Goal: Task Accomplishment & Management: Manage account settings

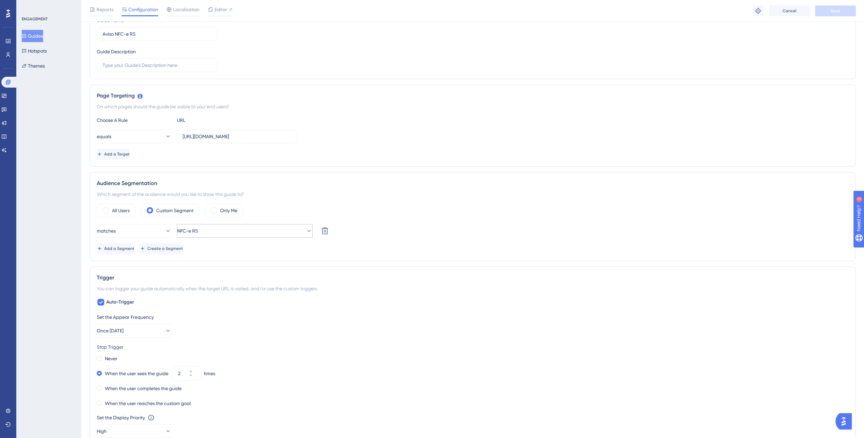
scroll to position [170, 0]
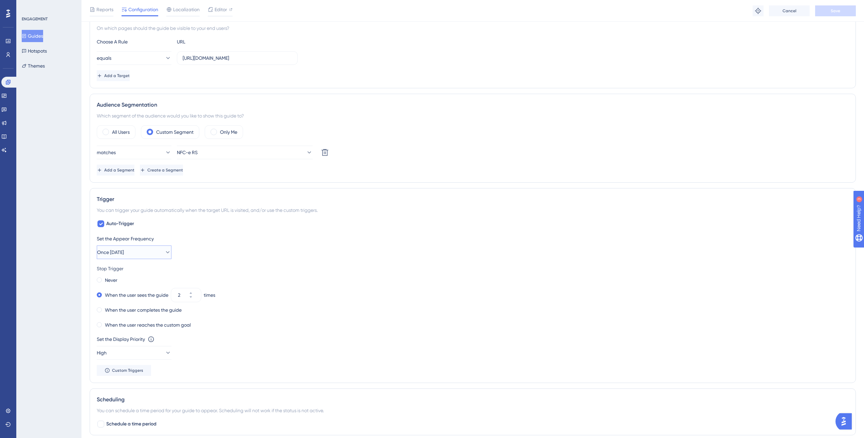
click at [164, 253] on icon at bounding box center [167, 252] width 7 height 7
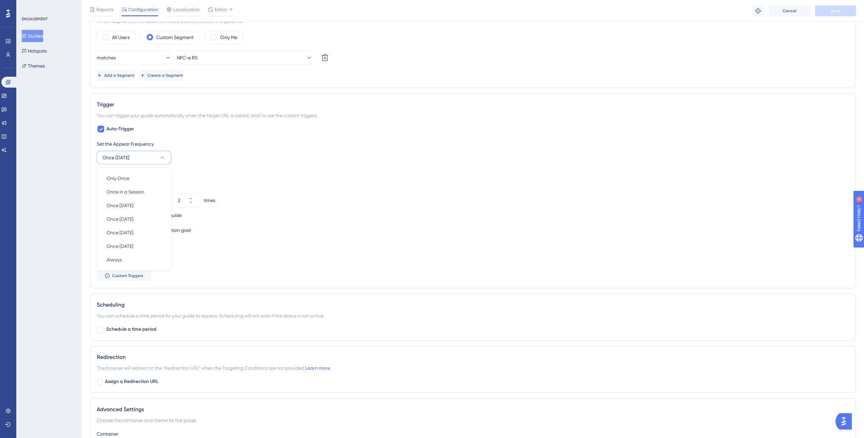
click at [229, 168] on div "Set the Appear Frequency Once in 1 day Only Once Only Once Once in a Session On…" at bounding box center [473, 210] width 752 height 141
click at [200, 198] on button "2" at bounding box center [195, 197] width 12 height 7
click at [200, 198] on button "3" at bounding box center [195, 197] width 12 height 7
click at [200, 198] on button "4" at bounding box center [195, 197] width 12 height 7
type input "5"
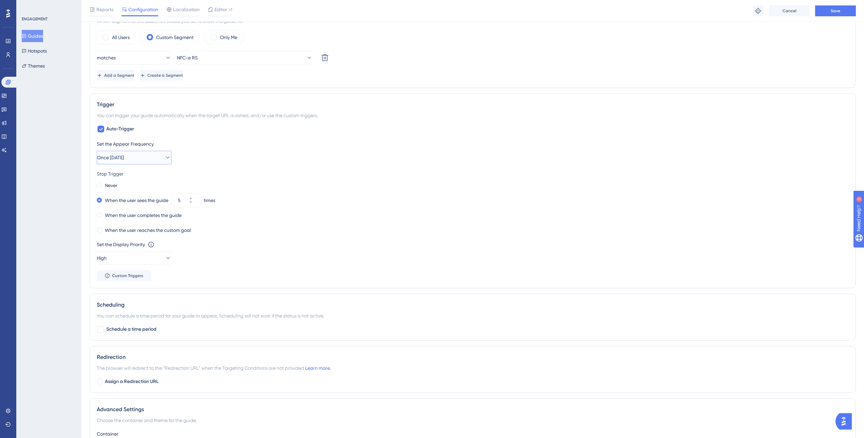
click at [137, 158] on button "Once in 1 day" at bounding box center [134, 158] width 75 height 14
click at [146, 205] on div "Once in 1 day Once in 1 day" at bounding box center [134, 206] width 55 height 14
click at [837, 15] on button "Save" at bounding box center [836, 10] width 41 height 11
click at [43, 36] on button "Guides" at bounding box center [32, 36] width 21 height 12
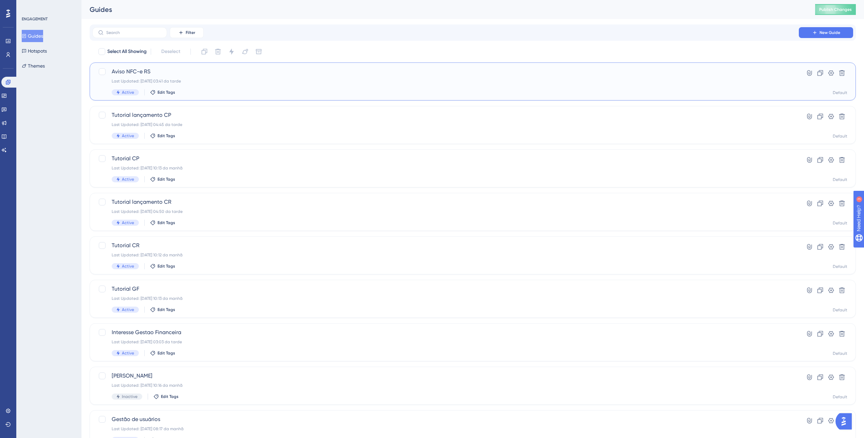
click at [225, 72] on span "Aviso NFC-e RS" at bounding box center [446, 72] width 668 height 8
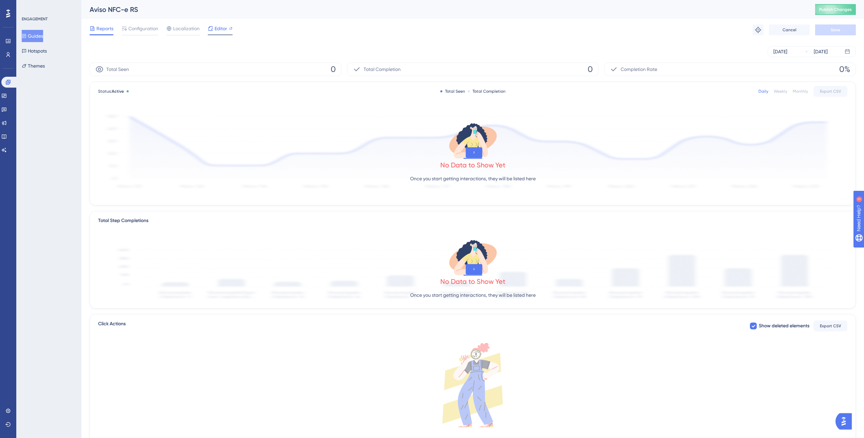
click at [211, 28] on icon at bounding box center [210, 28] width 5 height 5
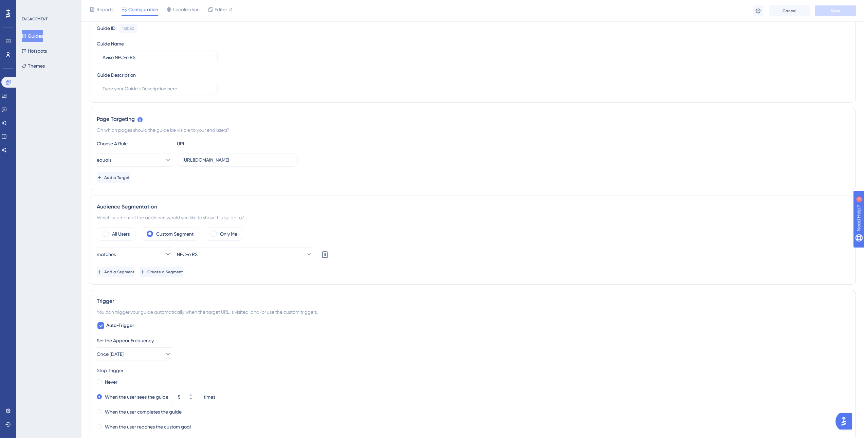
scroll to position [102, 0]
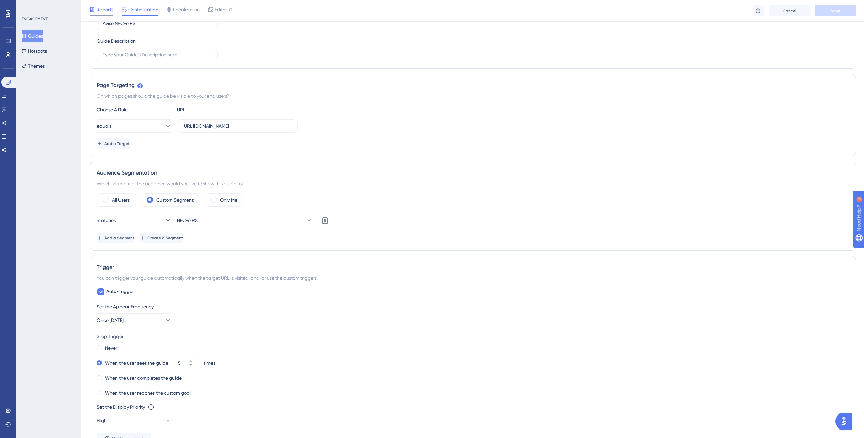
click at [107, 11] on span "Reports" at bounding box center [104, 9] width 17 height 8
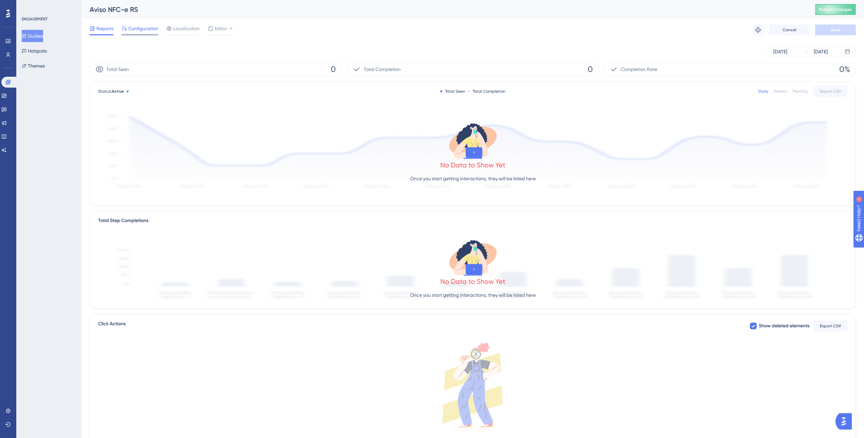
click at [145, 30] on span "Configuration" at bounding box center [143, 28] width 30 height 8
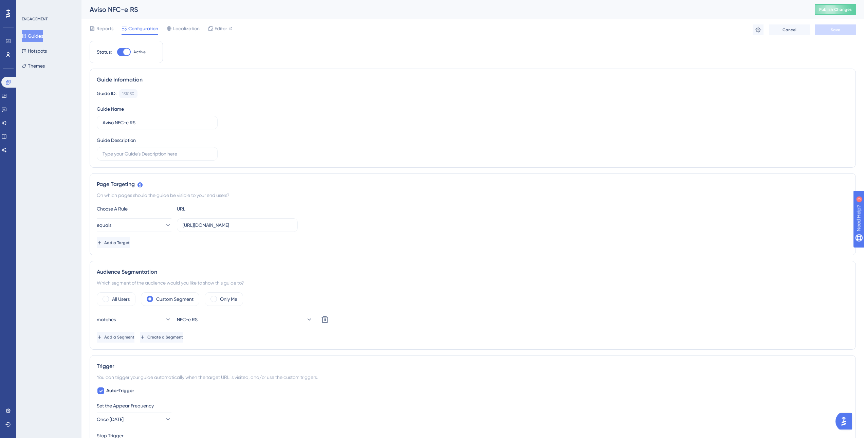
click at [43, 35] on button "Guides" at bounding box center [32, 36] width 21 height 12
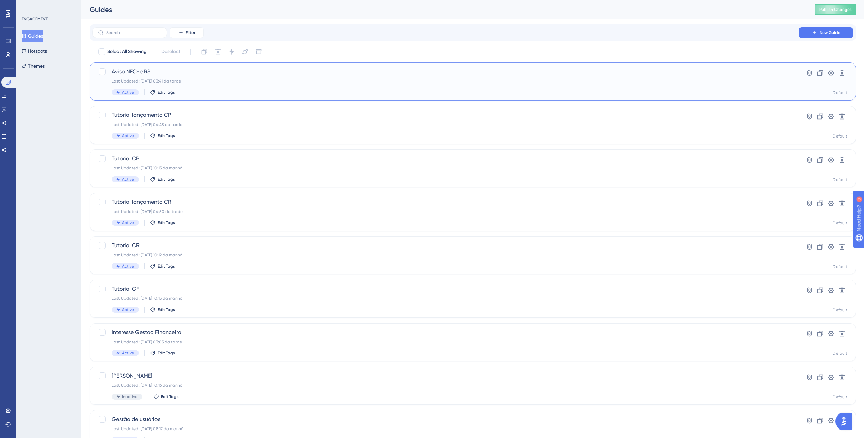
click at [203, 85] on div "Aviso NFC-e RS Last Updated: 02.09.2025 03:41 da tarde Active Edit Tags" at bounding box center [446, 82] width 668 height 28
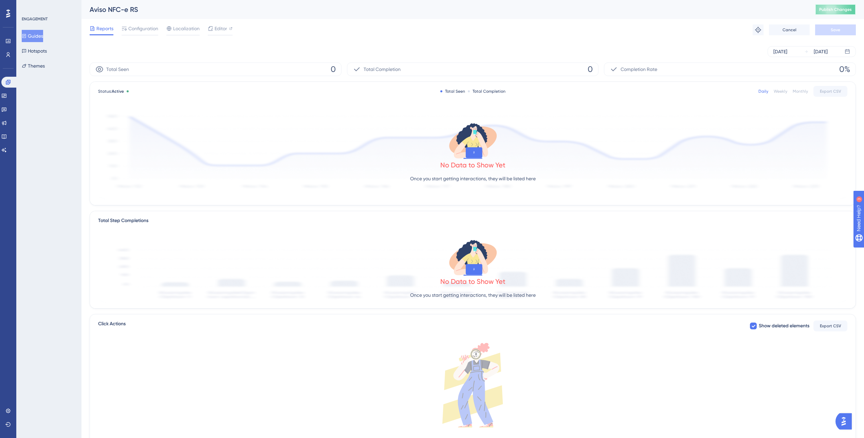
click at [842, 8] on span "Publish Changes" at bounding box center [836, 9] width 33 height 5
click at [41, 37] on button "Guides" at bounding box center [32, 36] width 21 height 12
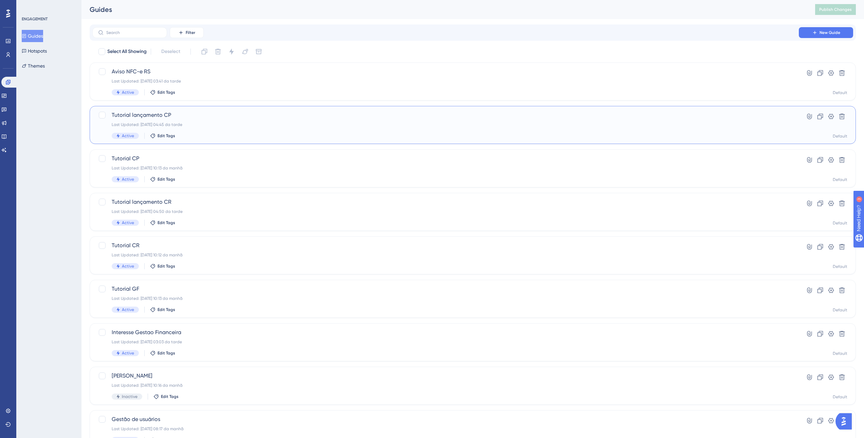
click at [208, 128] on div "Tutorial lançamento CP Last Updated: 01.09.2025 04:45 da tarde Active Edit Tags" at bounding box center [446, 125] width 668 height 28
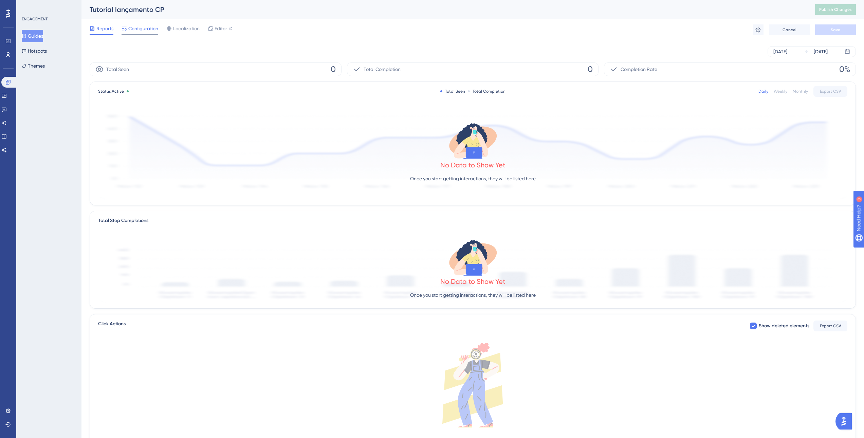
click at [152, 25] on span "Configuration" at bounding box center [143, 28] width 30 height 8
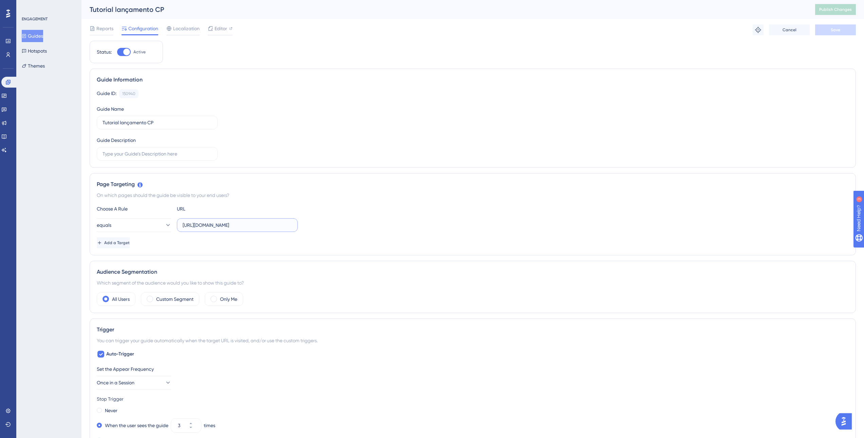
scroll to position [0, 97]
drag, startPoint x: 314, startPoint y: 221, endPoint x: 341, endPoint y: 220, distance: 27.5
click at [341, 220] on div "equals https://sped.safeweb.com.br/enota/GestaoFinanceira/contas-pagar/gerencia…" at bounding box center [473, 225] width 752 height 14
click at [401, 221] on div "equals https://sped.safeweb.com.br/enota/GestaoFinanceira/contas-pagar/gerencia…" at bounding box center [473, 225] width 752 height 14
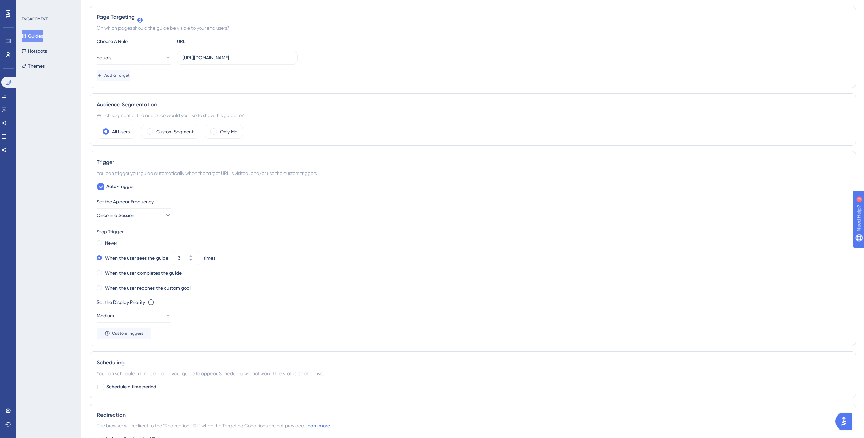
scroll to position [0, 0]
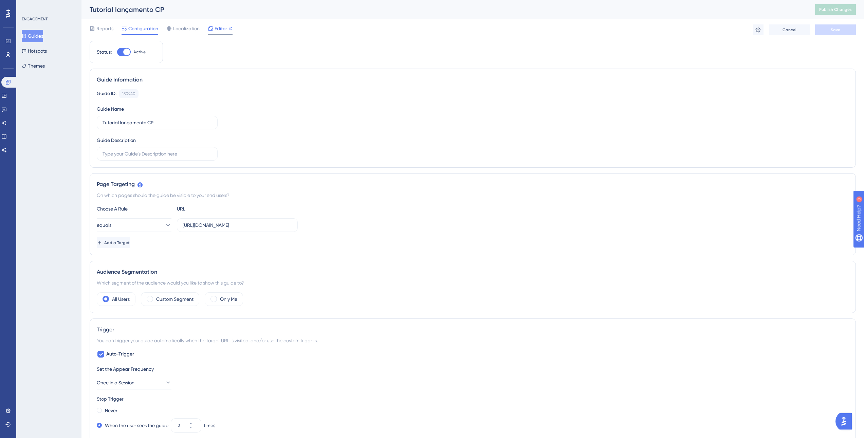
click at [224, 31] on span "Editor" at bounding box center [221, 28] width 13 height 8
click at [43, 39] on button "Guides" at bounding box center [32, 36] width 21 height 12
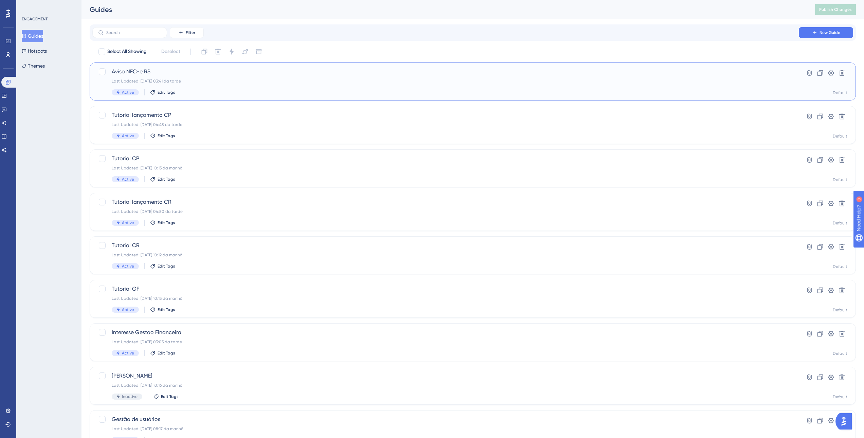
click at [238, 85] on div "Aviso NFC-e RS Last Updated: 02.09.2025 03:41 da tarde Active Edit Tags" at bounding box center [446, 82] width 668 height 28
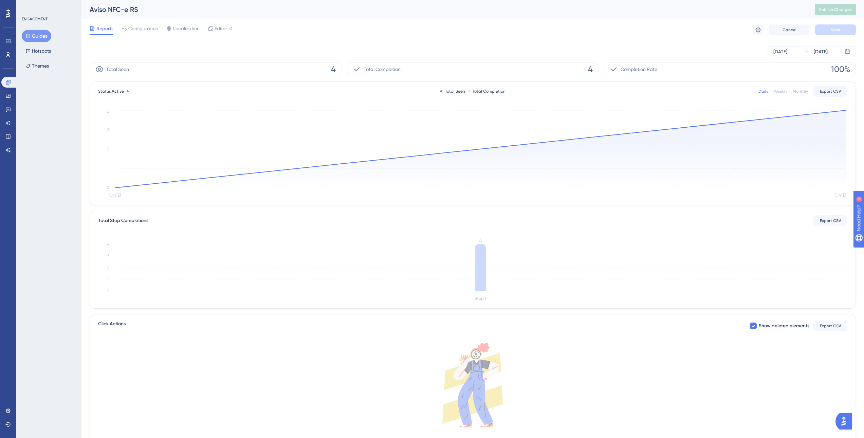
click at [41, 38] on button "Guides" at bounding box center [37, 36] width 30 height 12
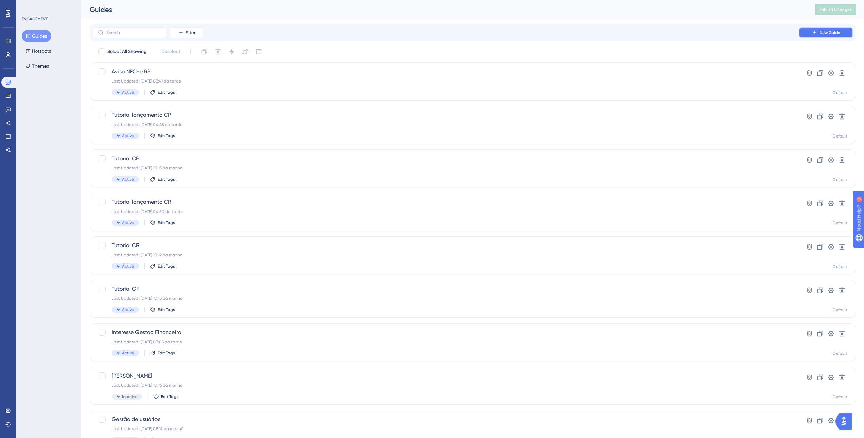
click at [822, 36] on button "New Guide" at bounding box center [826, 32] width 54 height 11
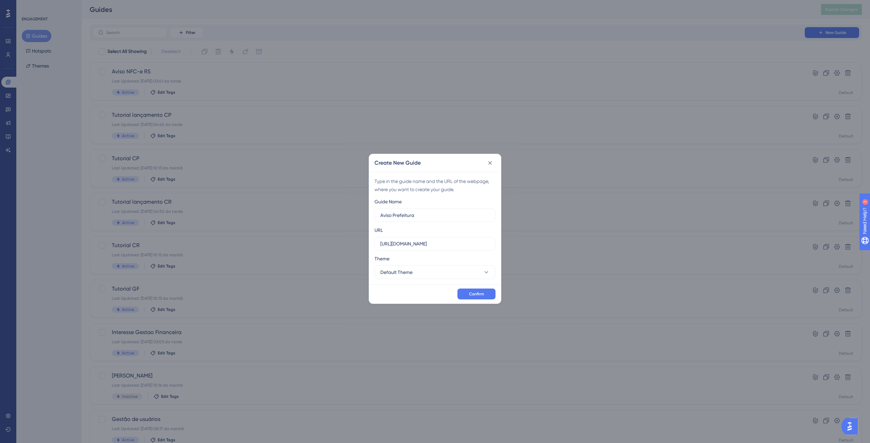
type input "Aviso Prefeitura"
drag, startPoint x: 442, startPoint y: 243, endPoint x: 291, endPoint y: 245, distance: 150.8
click at [291, 245] on div "Create New Guide Type in the guide name and the URL of the webpage, where you w…" at bounding box center [435, 221] width 870 height 443
paste input "/enota/portal/"
type input "https://sped.safeweb.com.br/enota/portal/"
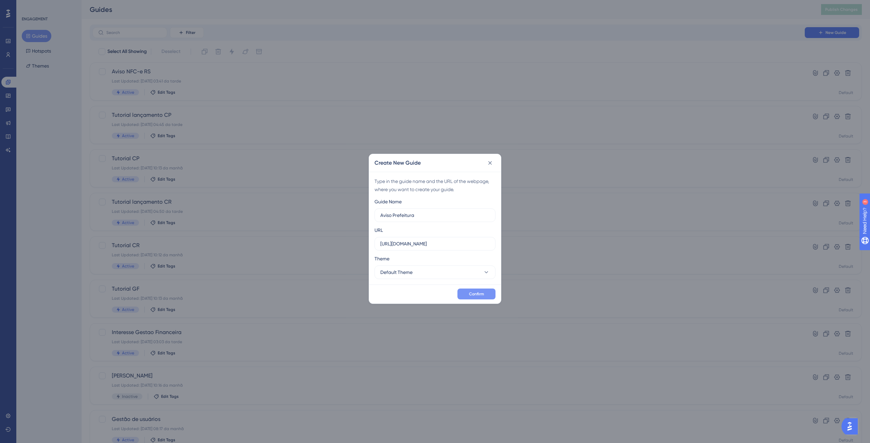
click at [476, 294] on span "Confirm" at bounding box center [476, 293] width 15 height 5
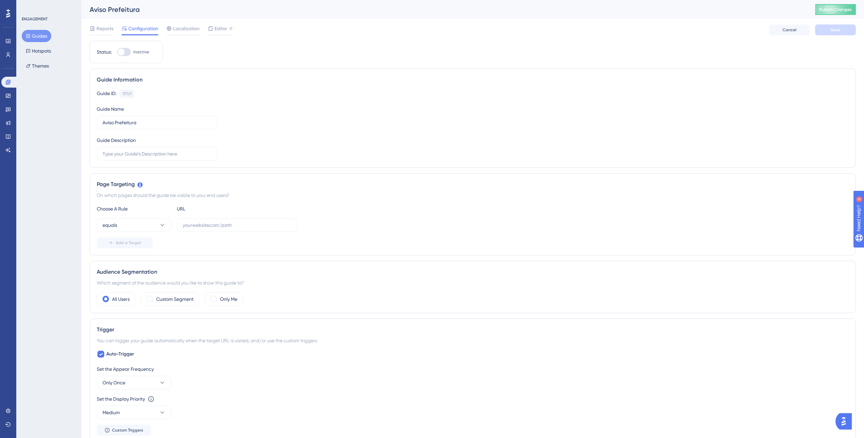
click at [36, 34] on button "Guides" at bounding box center [37, 36] width 30 height 12
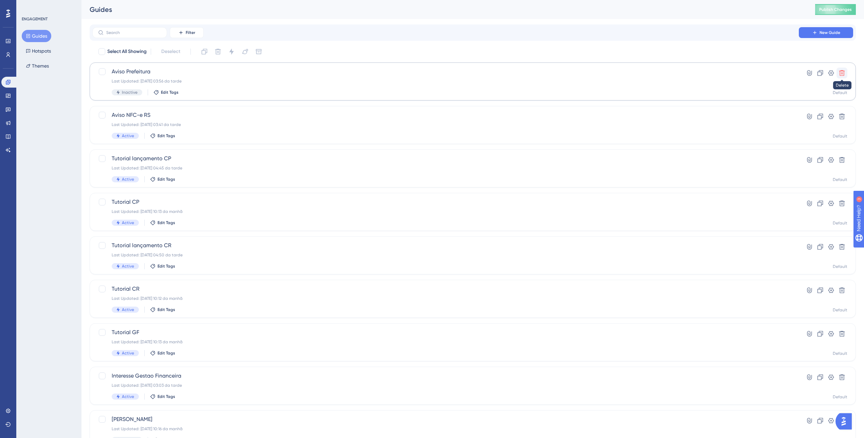
click at [841, 75] on icon at bounding box center [842, 73] width 7 height 7
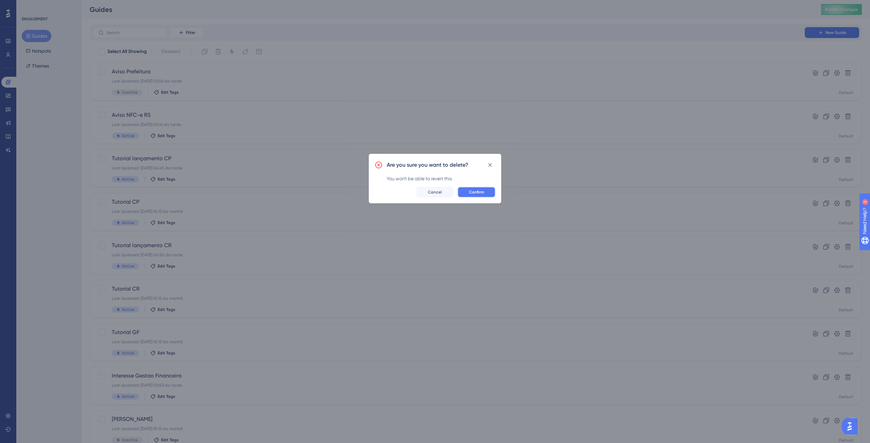
click at [476, 194] on span "Confirm" at bounding box center [476, 192] width 15 height 5
